Goal: Find specific page/section: Find specific page/section

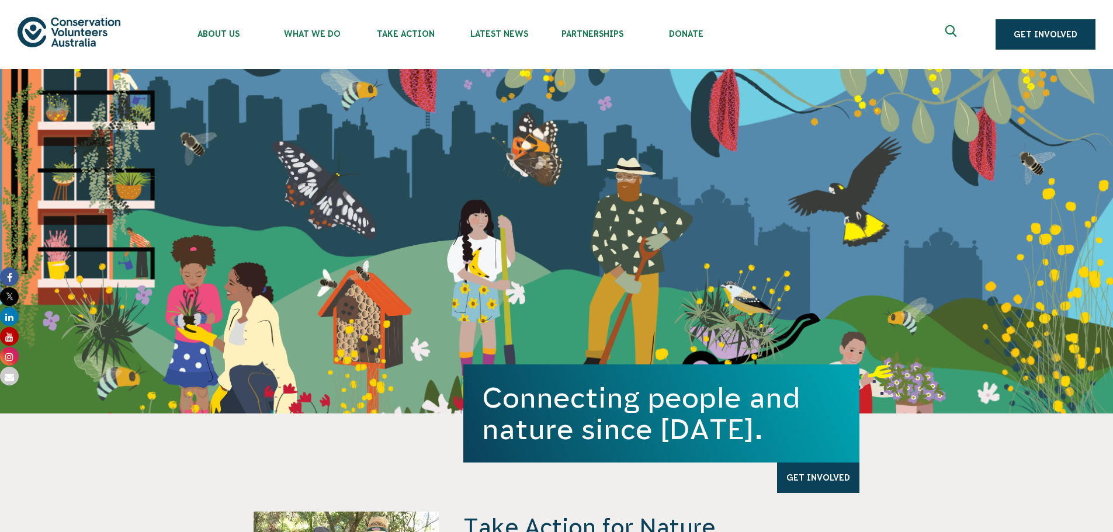
click at [952, 35] on icon "Expand search box" at bounding box center [953, 34] width 15 height 18
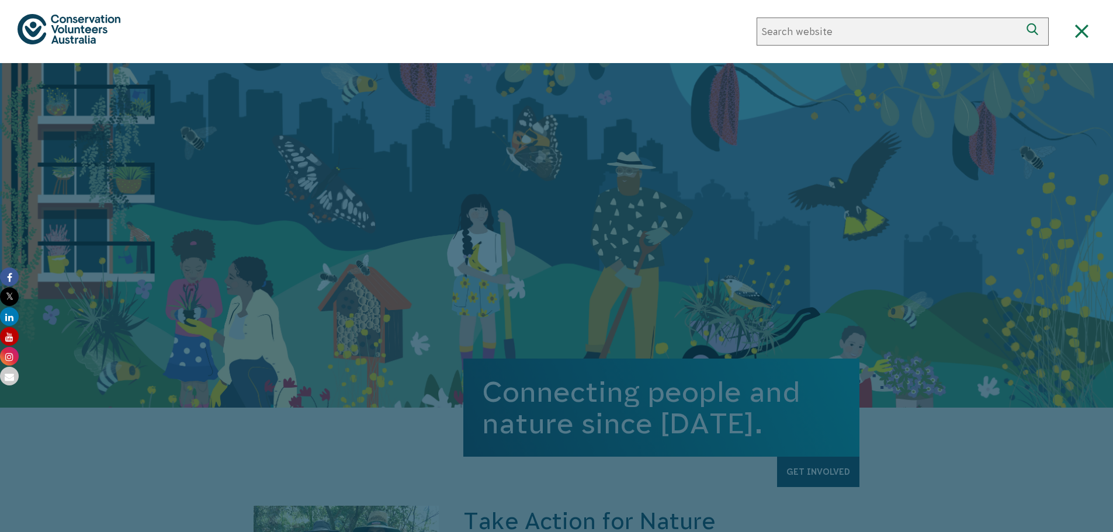
click at [905, 28] on input "Search website" at bounding box center [889, 32] width 264 height 28
type input "444619"
click at [1021, 18] on button "Search" at bounding box center [1035, 32] width 28 height 28
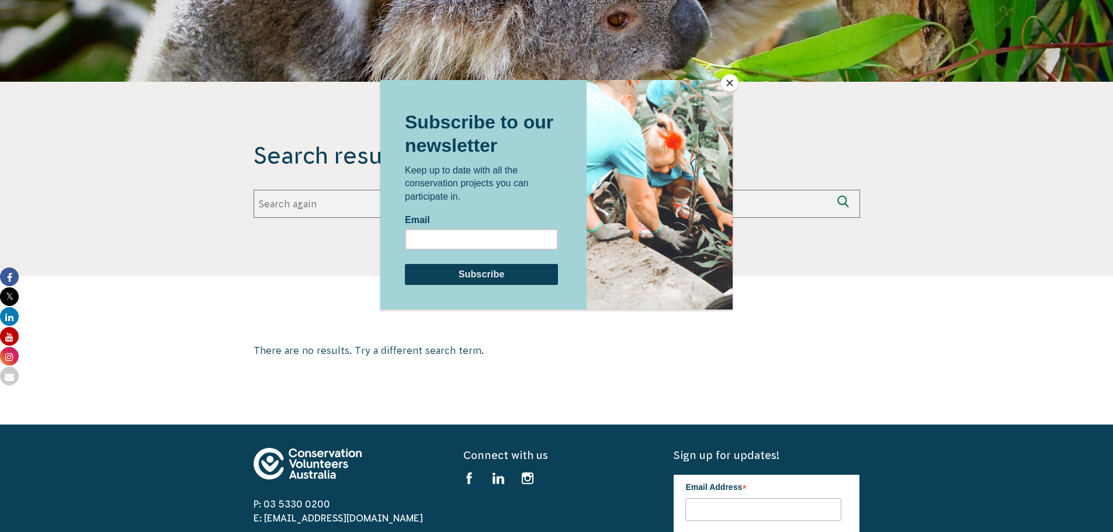
scroll to position [468, 0]
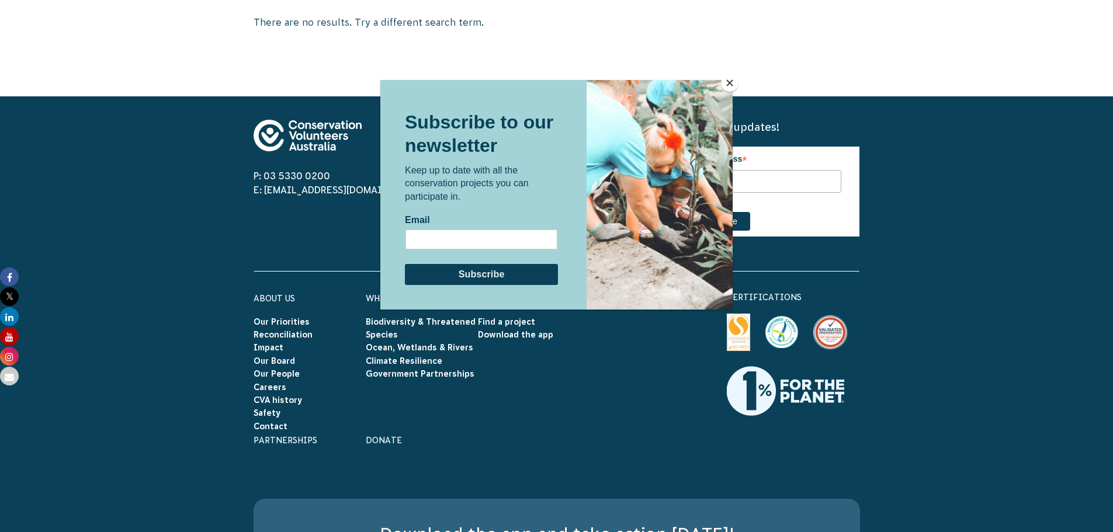
click at [727, 85] on button "Close" at bounding box center [730, 83] width 18 height 18
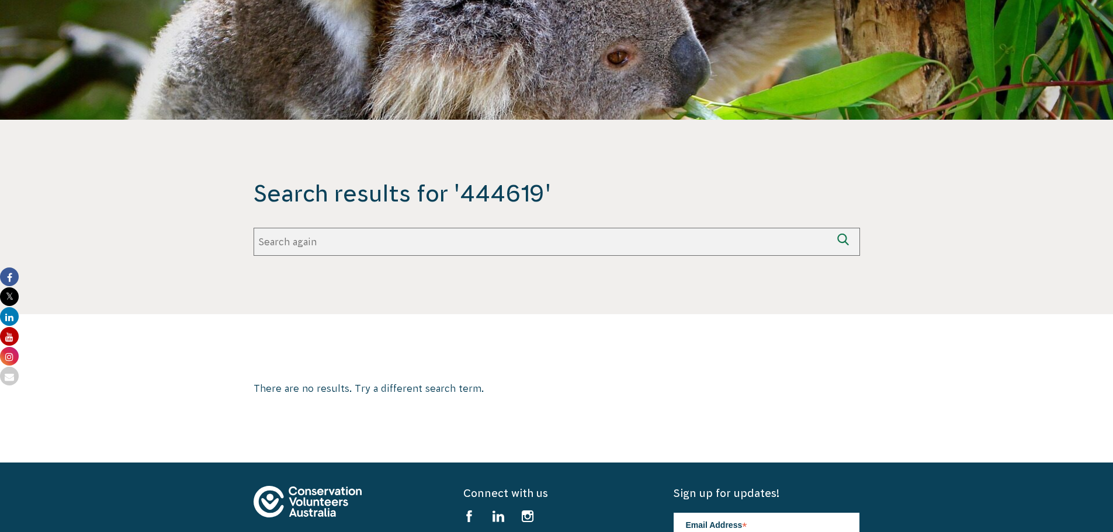
scroll to position [0, 0]
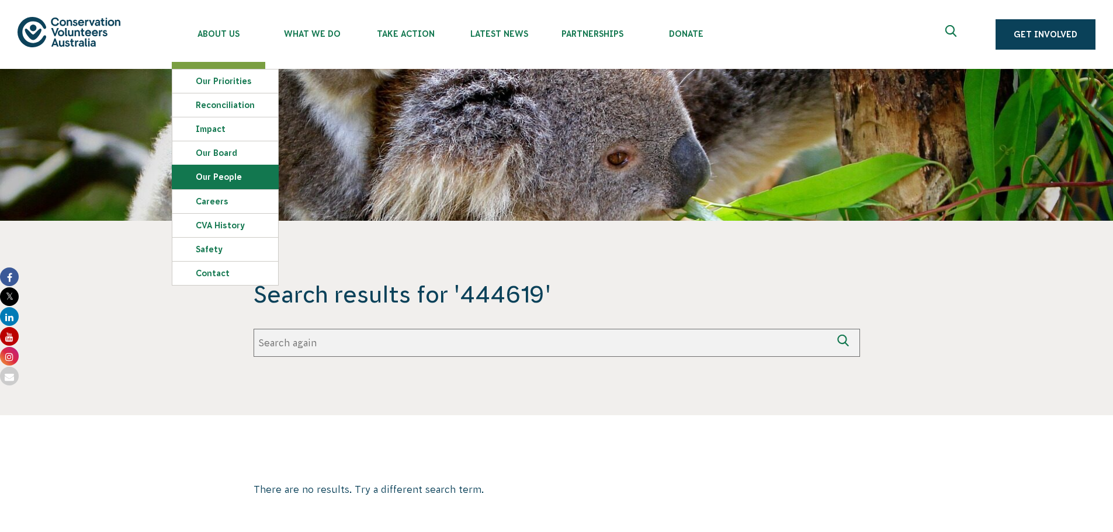
click at [229, 186] on link "Our People" at bounding box center [225, 176] width 106 height 23
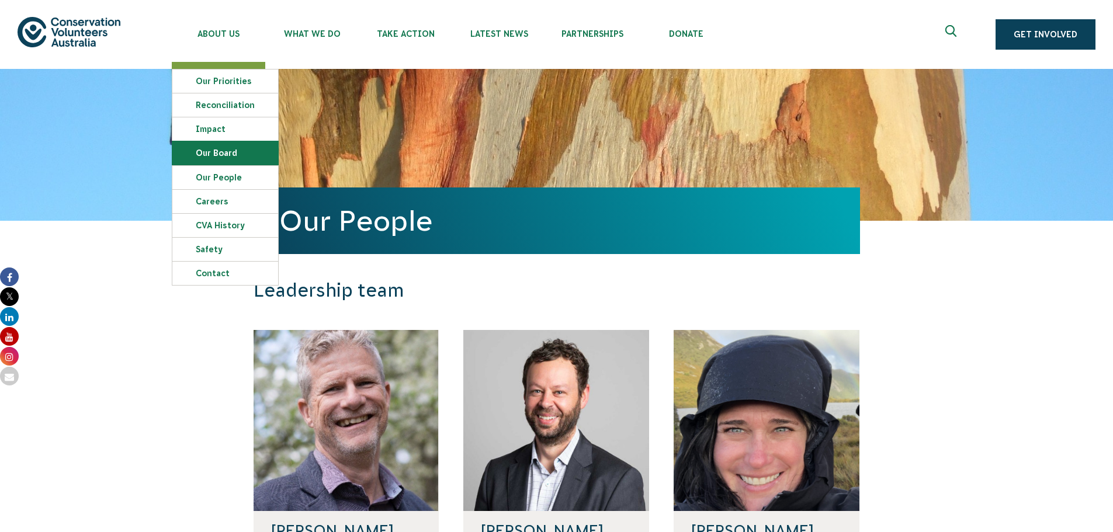
click at [236, 155] on link "Our Board" at bounding box center [225, 152] width 106 height 23
